Goal: Communication & Community: Answer question/provide support

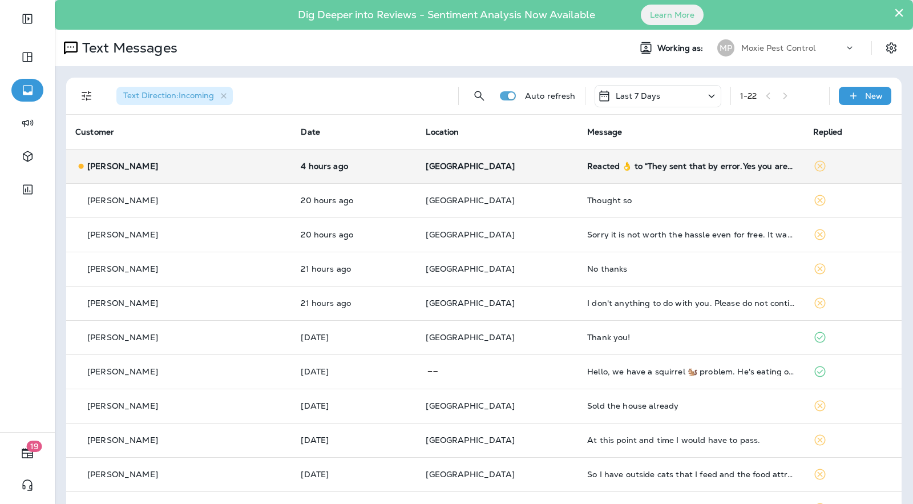
click at [374, 159] on td "4 hours ago" at bounding box center [354, 166] width 125 height 34
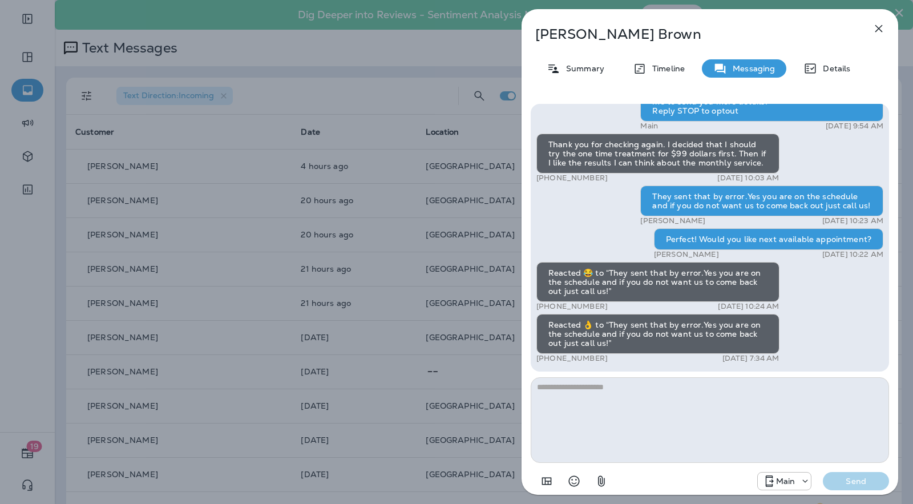
click at [488, 204] on div "Pamela Brown Summary Timeline Messaging Details Exciting News! Joshua’s Pest Co…" at bounding box center [456, 252] width 913 height 504
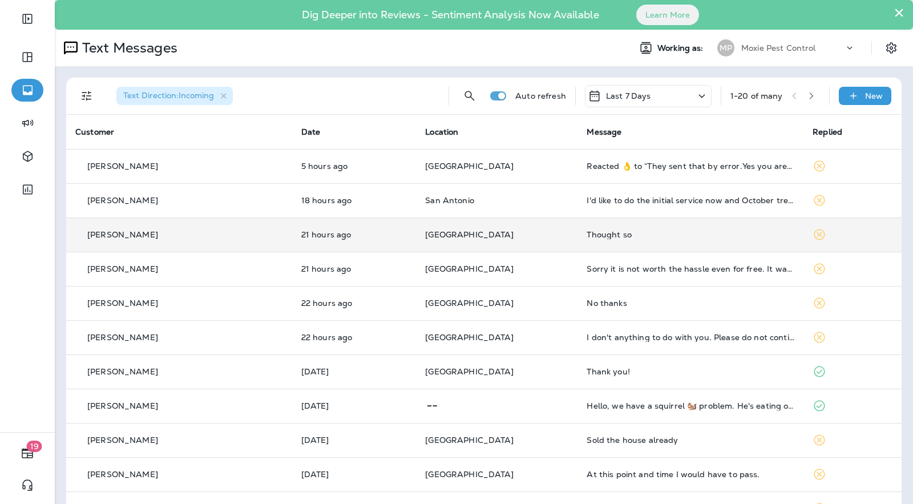
click at [601, 239] on td "Thought so" at bounding box center [690, 234] width 226 height 34
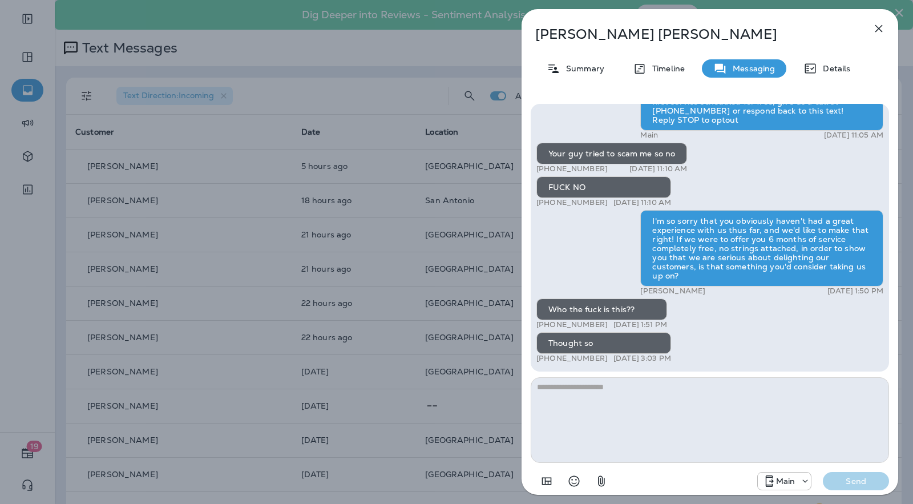
click at [604, 411] on textarea at bounding box center [710, 420] width 358 height 86
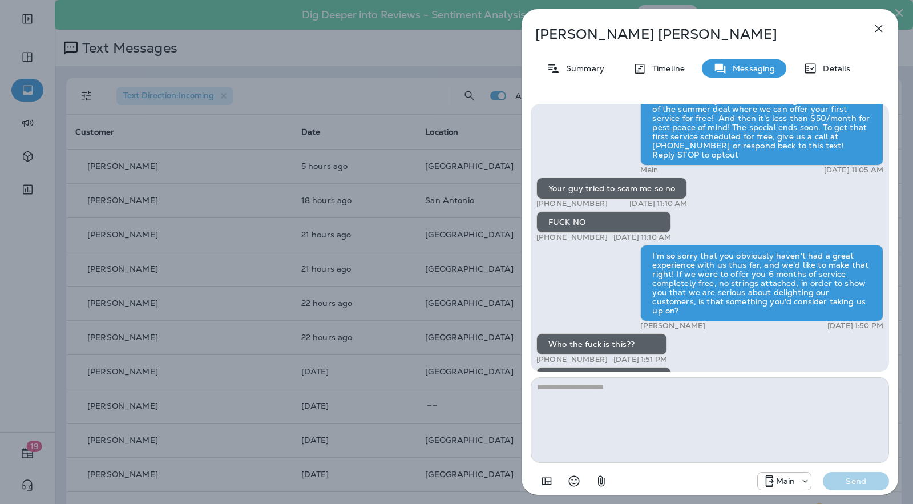
scroll to position [1, 0]
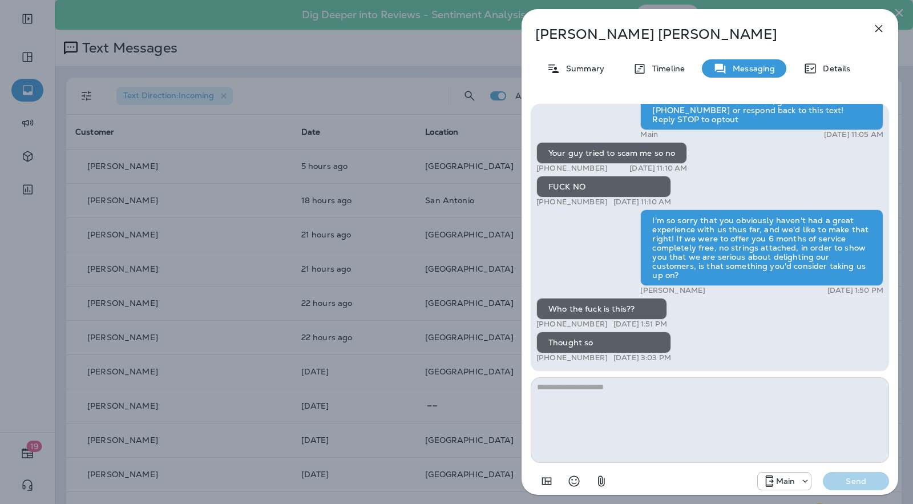
click at [876, 29] on icon "button" at bounding box center [879, 29] width 14 height 14
